Goal: Check status: Check status

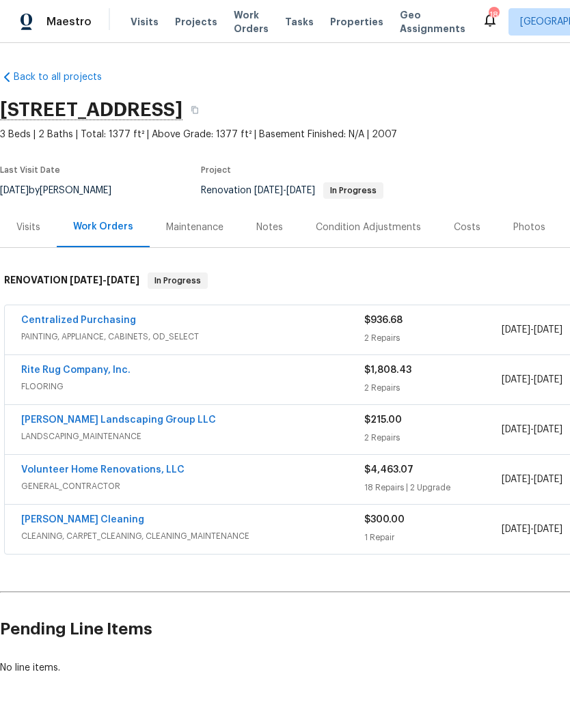
click at [132, 416] on link "[PERSON_NAME] Landscaping Group LLC" at bounding box center [118, 420] width 195 height 10
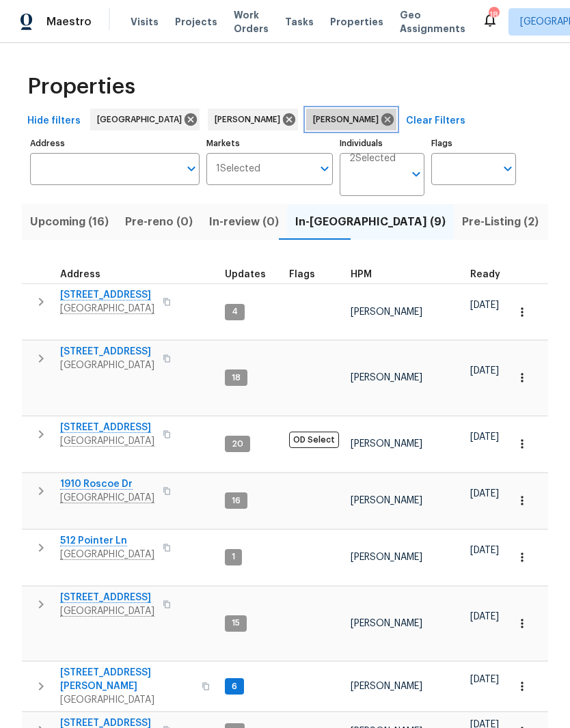
click at [381, 122] on icon at bounding box center [387, 119] width 12 height 12
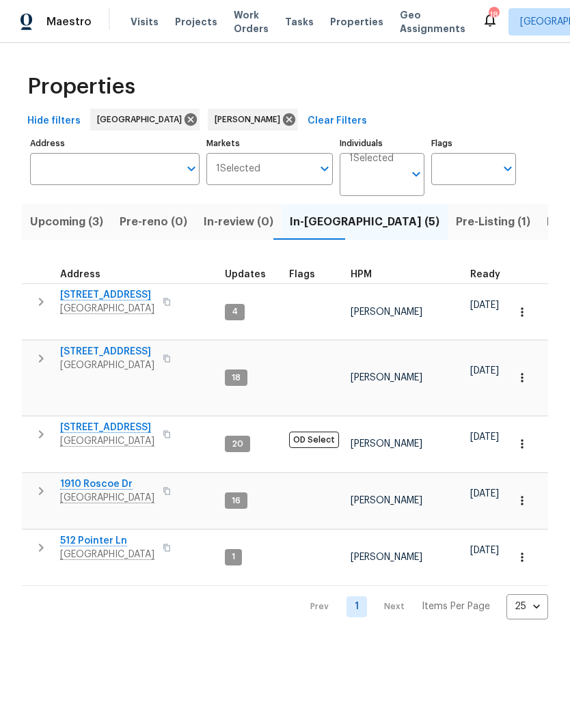
click at [309, 221] on span "In-[GEOGRAPHIC_DATA] (5)" at bounding box center [365, 221] width 150 height 19
click at [137, 299] on span "[STREET_ADDRESS]" at bounding box center [107, 295] width 94 height 14
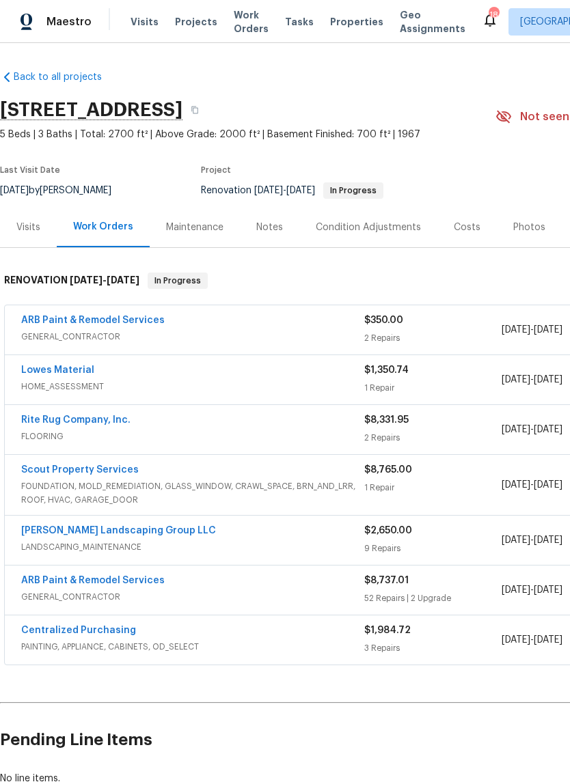
click at [155, 532] on link "[PERSON_NAME] Landscaping Group LLC" at bounding box center [118, 531] width 195 height 10
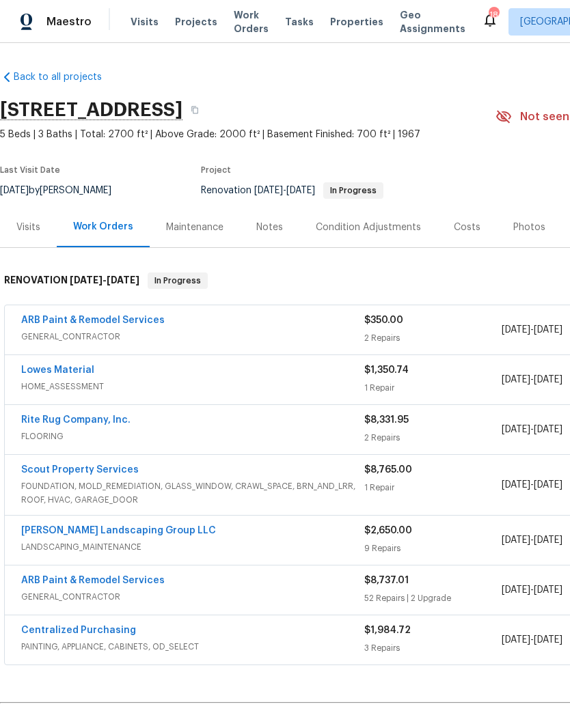
click at [135, 482] on link "[PERSON_NAME] Landscaping Group LLC" at bounding box center [118, 531] width 195 height 10
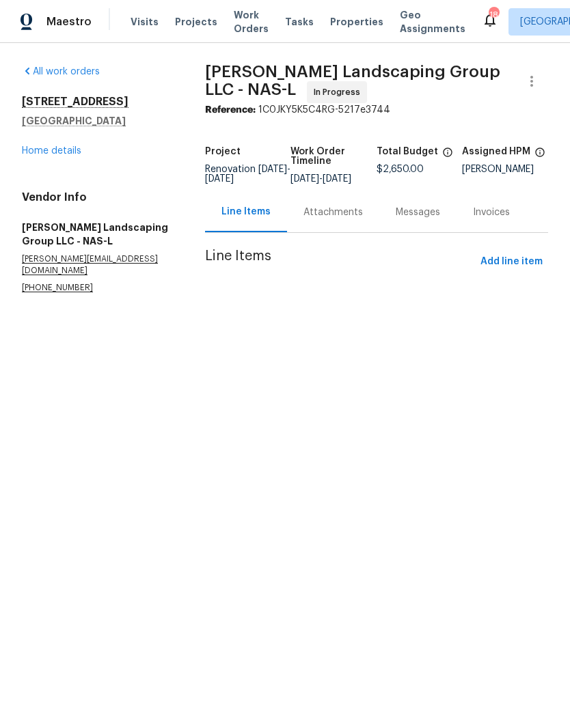
click at [363, 219] on div "Attachments" at bounding box center [332, 213] width 59 height 14
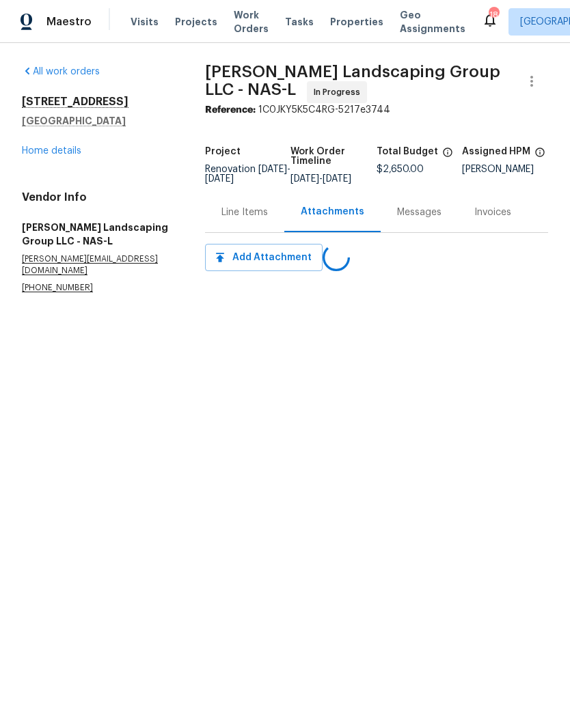
click at [74, 151] on link "Home details" at bounding box center [51, 151] width 59 height 10
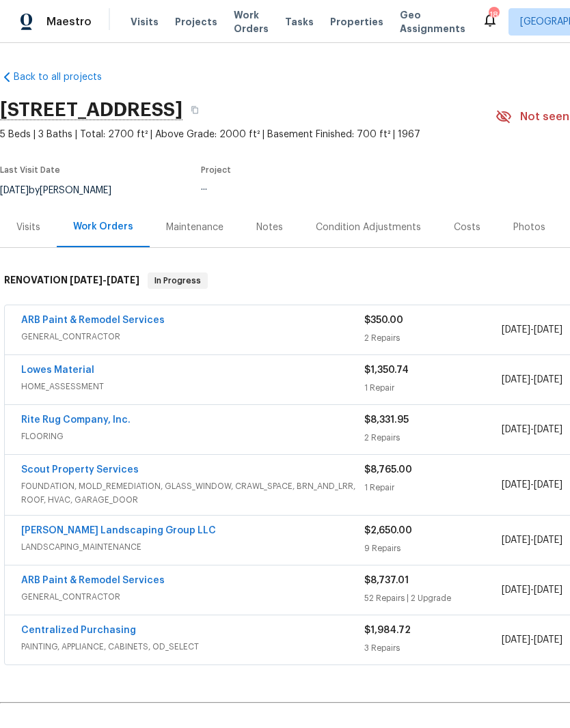
click at [119, 482] on link "[PERSON_NAME] Landscaping Group LLC" at bounding box center [118, 531] width 195 height 10
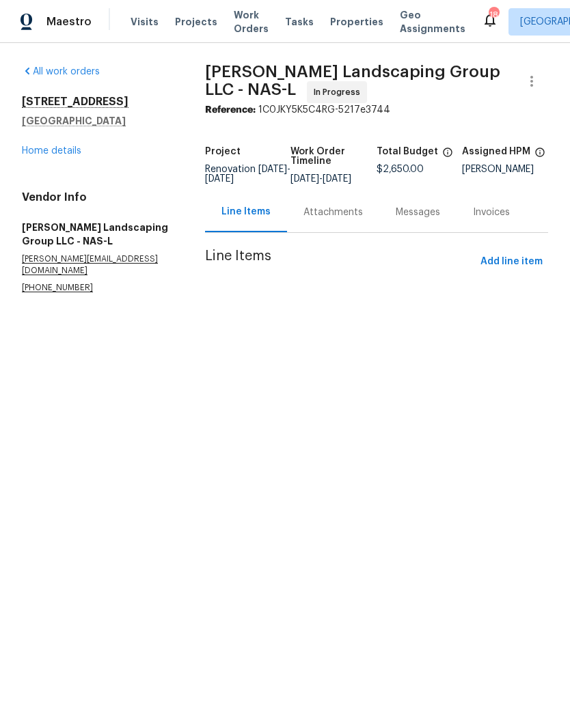
click at [363, 219] on div "Attachments" at bounding box center [332, 213] width 59 height 14
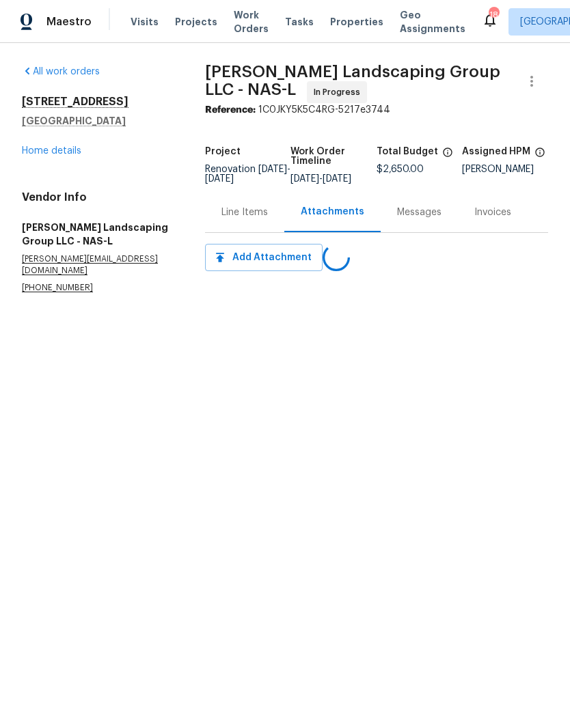
click at [268, 219] on div "Line Items" at bounding box center [244, 213] width 46 height 14
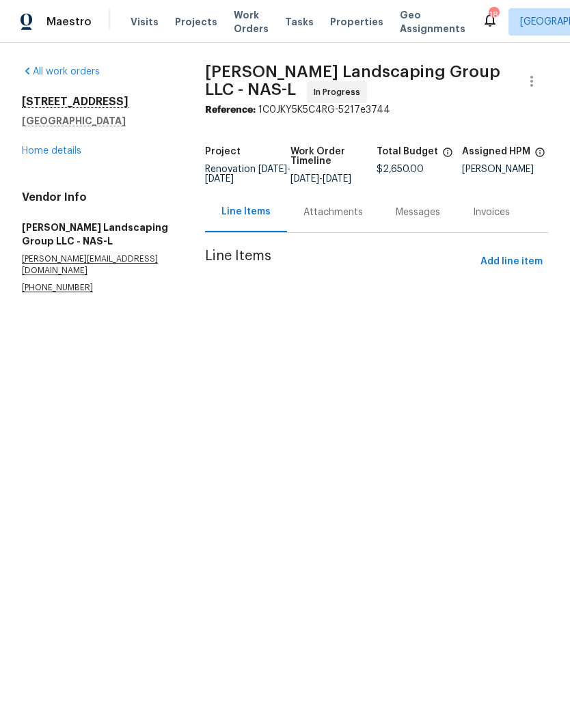
click at [74, 146] on link "Home details" at bounding box center [51, 151] width 59 height 10
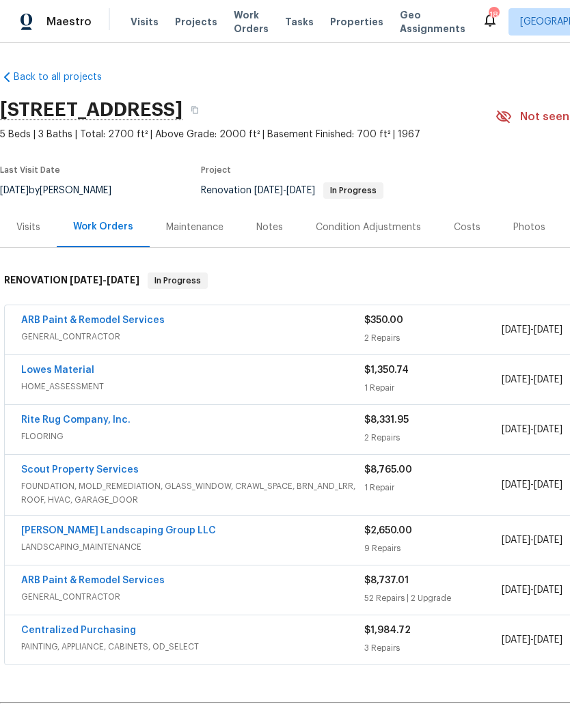
click at [145, 482] on link "[PERSON_NAME] Landscaping Group LLC" at bounding box center [118, 531] width 195 height 10
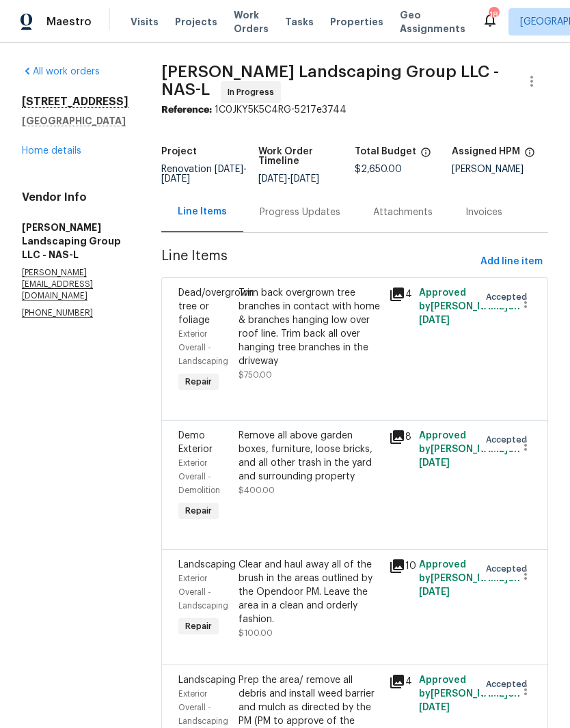
click at [340, 219] on div "Progress Updates" at bounding box center [300, 213] width 81 height 14
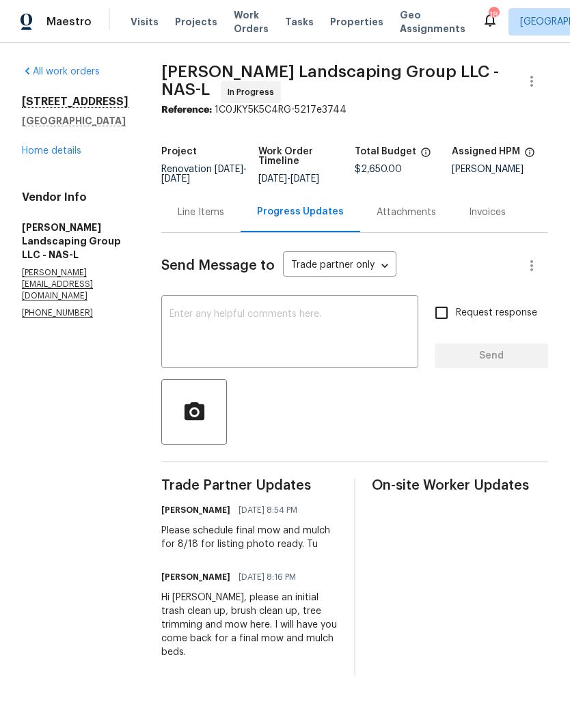
click at [224, 219] on div "Line Items" at bounding box center [201, 213] width 46 height 14
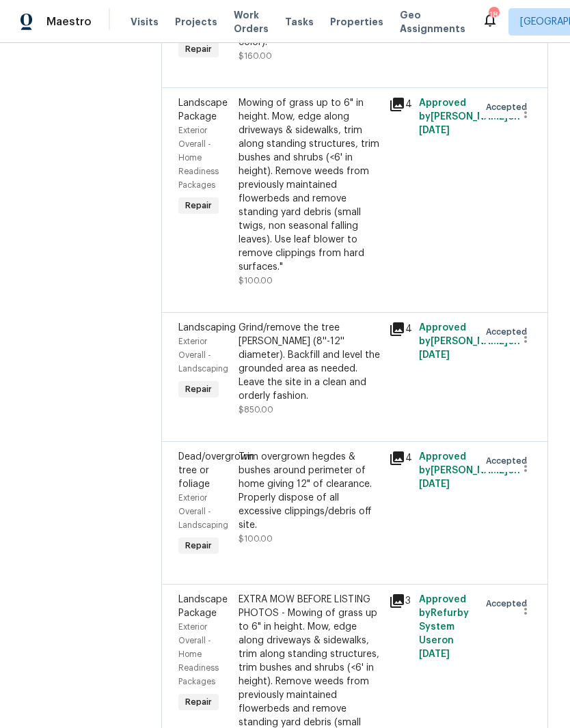
scroll to position [691, 0]
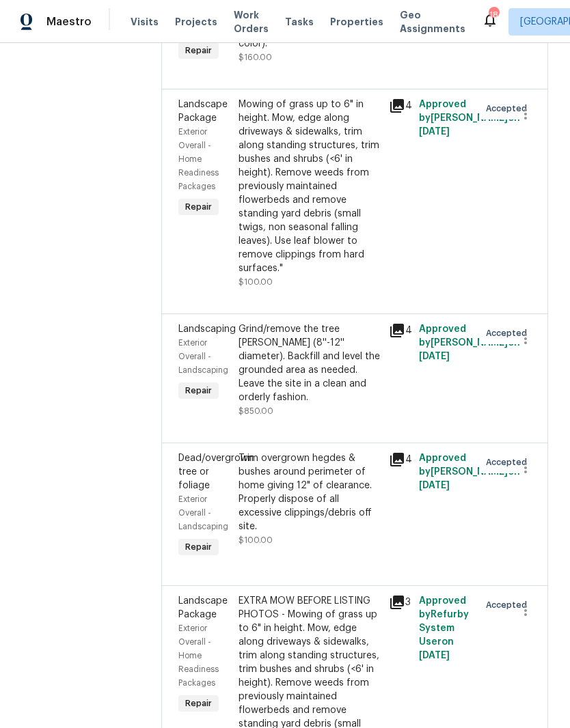
click at [344, 362] on div "Grind/remove the tree stump (8''-12'' diameter). Backfill and level the grounde…" at bounding box center [309, 363] width 142 height 82
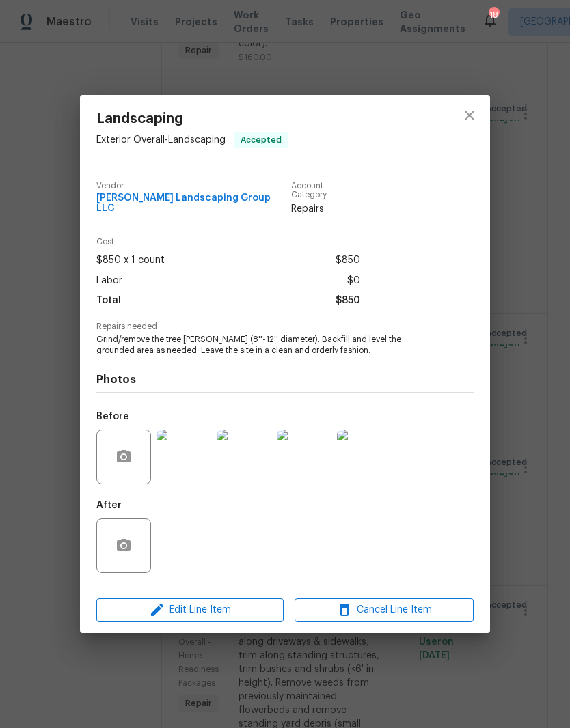
click at [203, 465] on img at bounding box center [183, 457] width 55 height 55
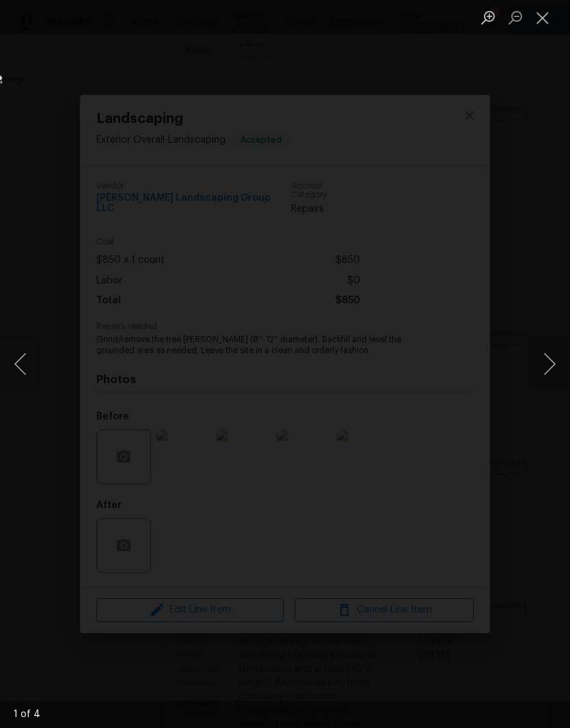
click at [553, 367] on button "Next image" at bounding box center [549, 364] width 41 height 55
click at [552, 350] on button "Next image" at bounding box center [549, 364] width 41 height 55
click at [545, 359] on button "Next image" at bounding box center [549, 364] width 41 height 55
click at [550, 359] on button "Next image" at bounding box center [549, 364] width 41 height 55
click at [546, 20] on button "Close lightbox" at bounding box center [542, 17] width 27 height 24
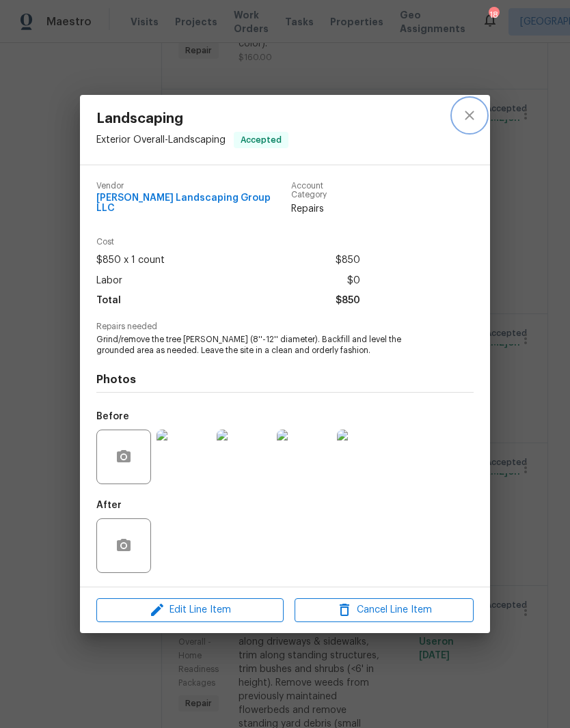
click at [466, 120] on icon "close" at bounding box center [469, 115] width 16 height 16
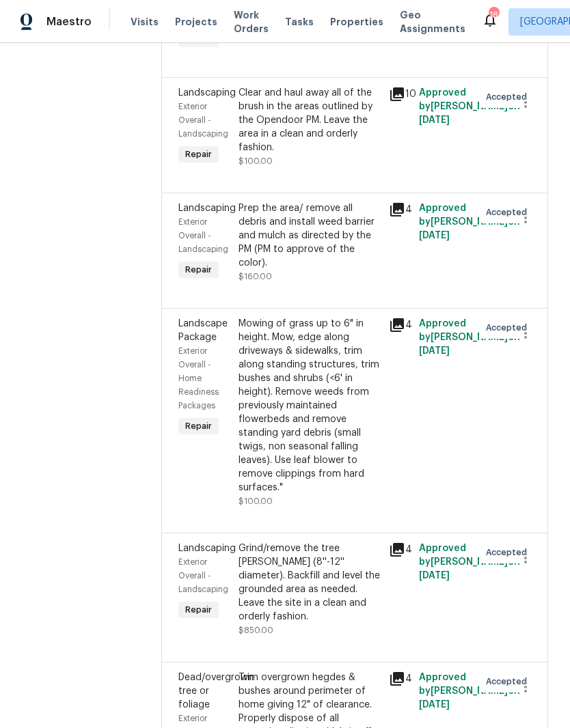
scroll to position [471, 0]
